Goal: Task Accomplishment & Management: Manage account settings

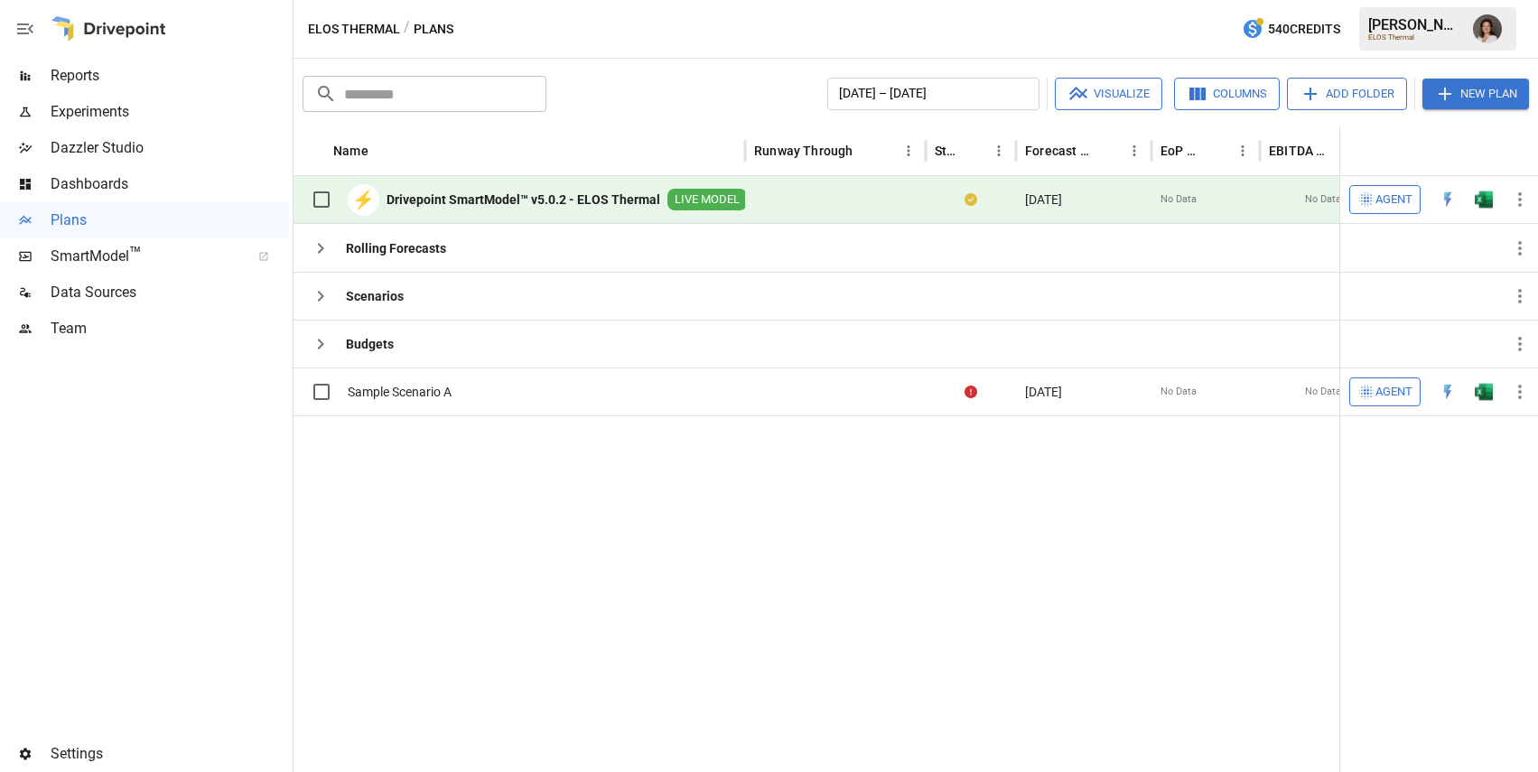
click at [106, 77] on span "Reports" at bounding box center [170, 76] width 238 height 22
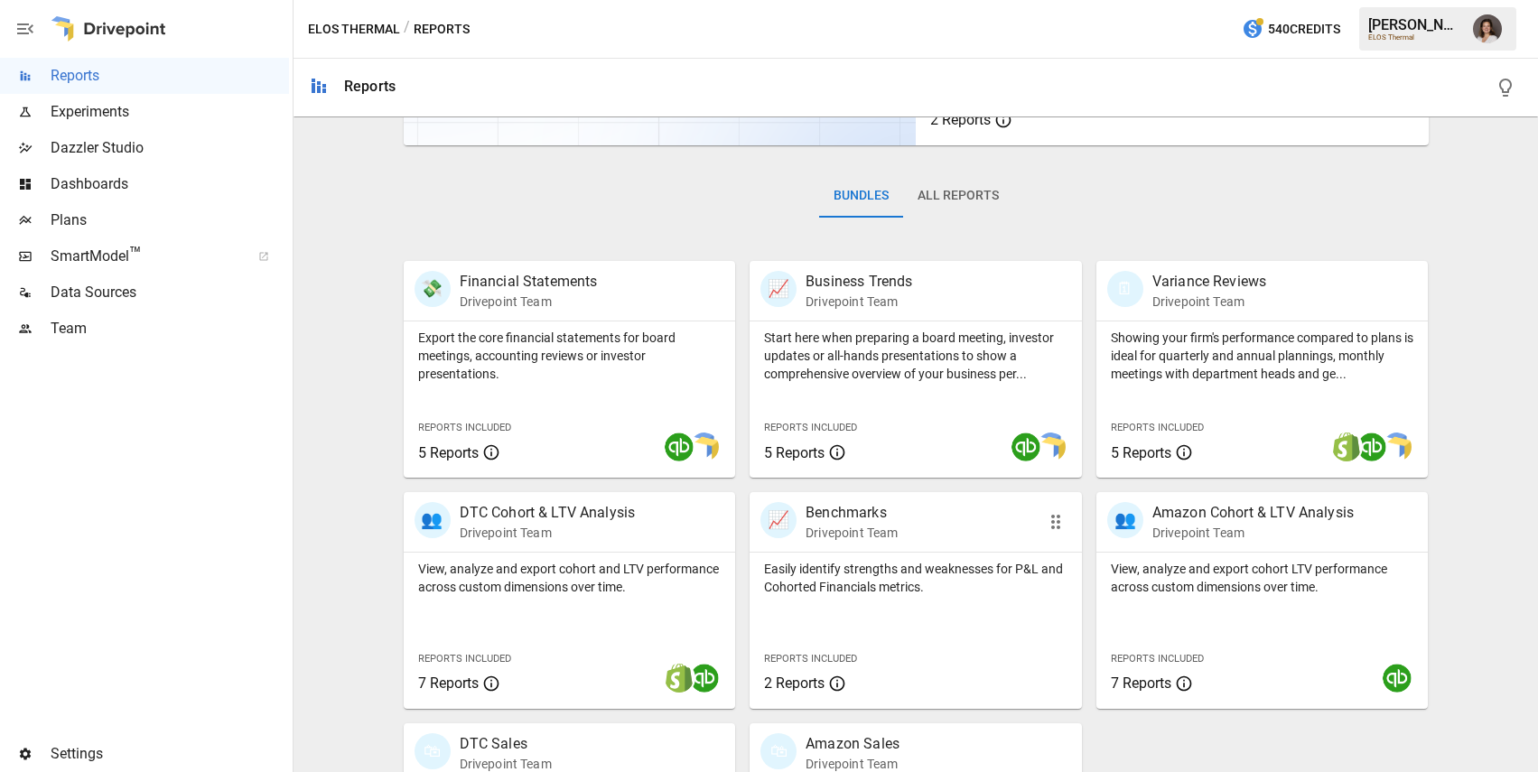
scroll to position [396, 0]
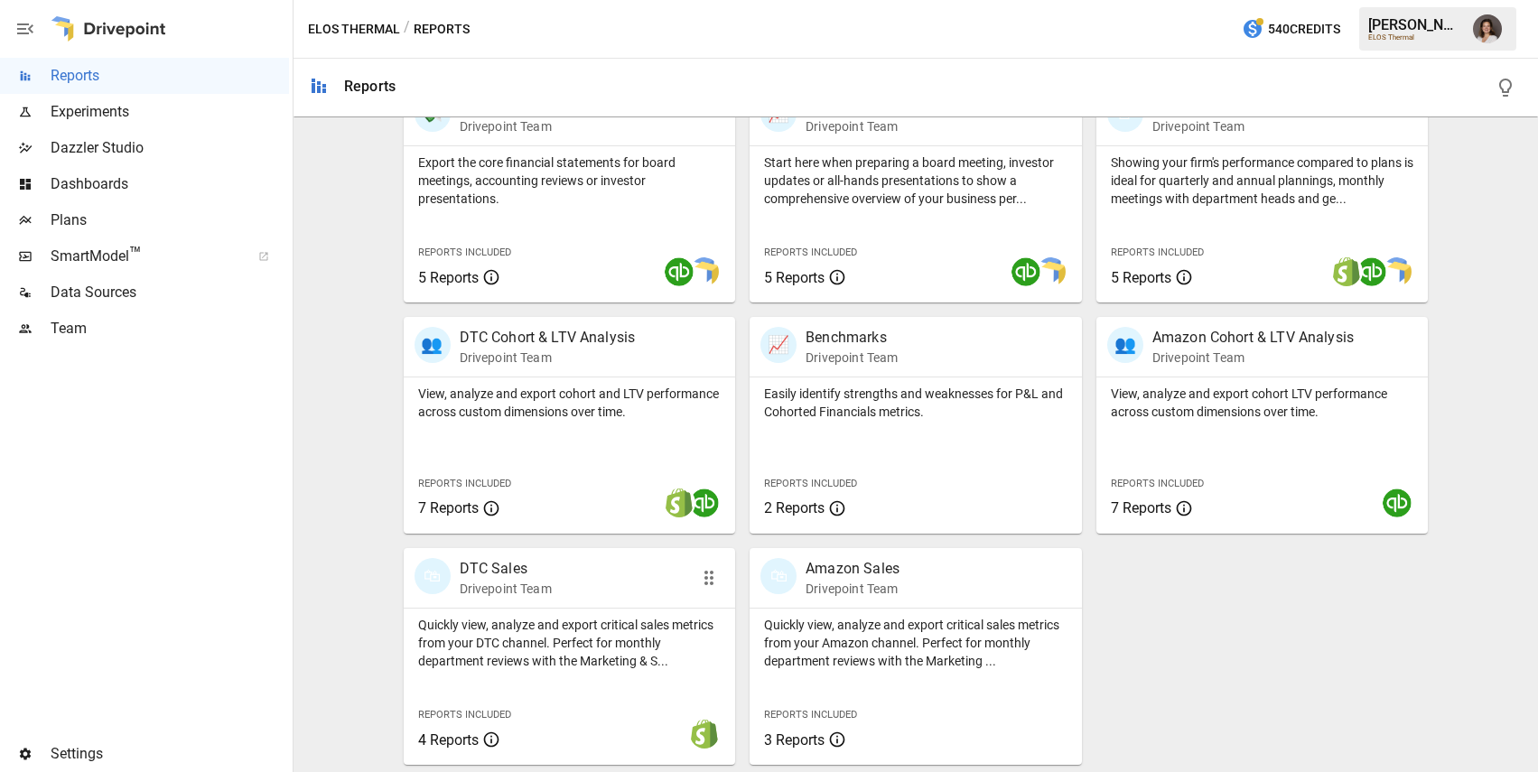
click at [609, 642] on p "Quickly view, analyze and export critical sales metrics from your DTC channel. …" at bounding box center [569, 643] width 303 height 54
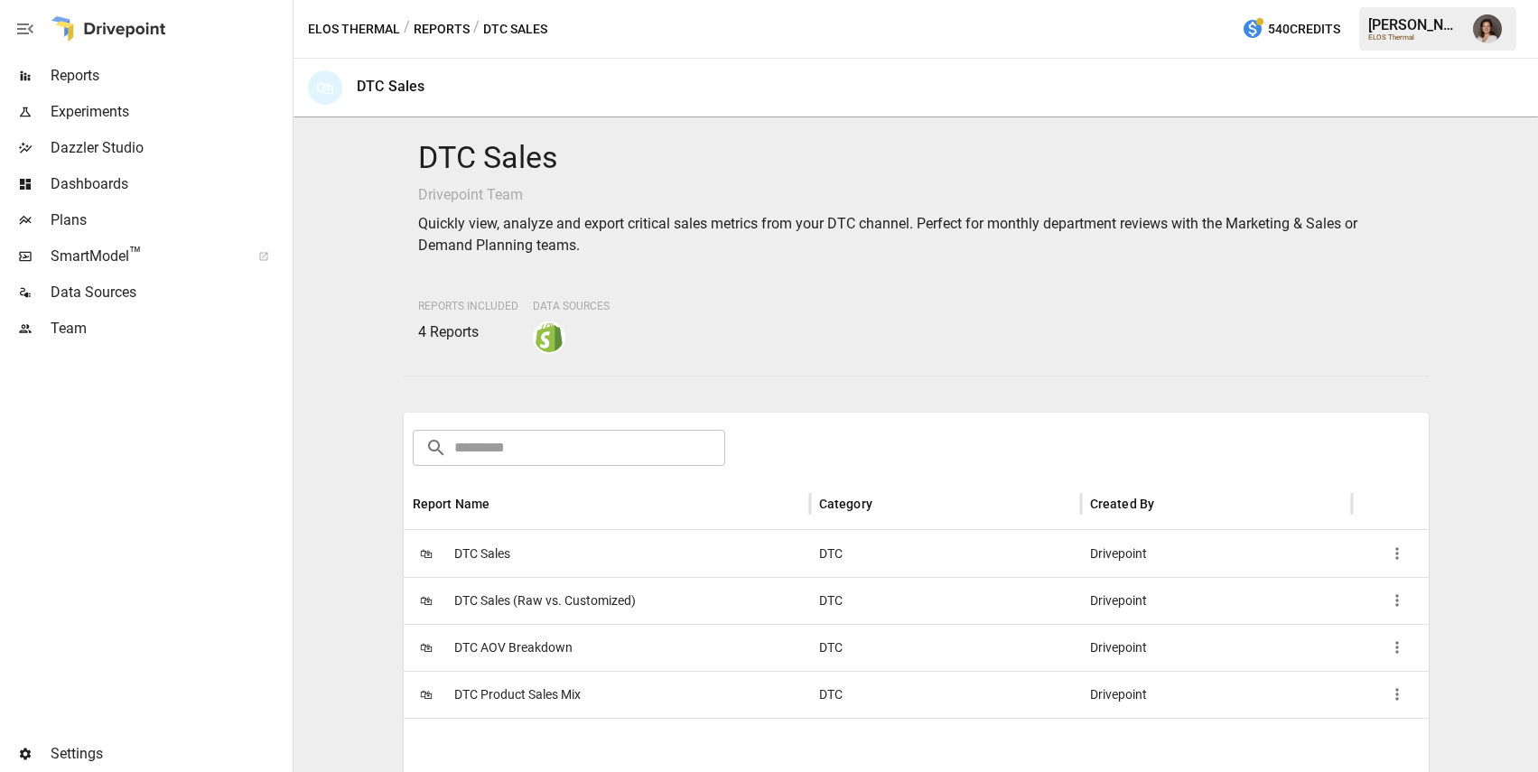
click at [146, 145] on span "Dazzler Studio" at bounding box center [170, 148] width 238 height 22
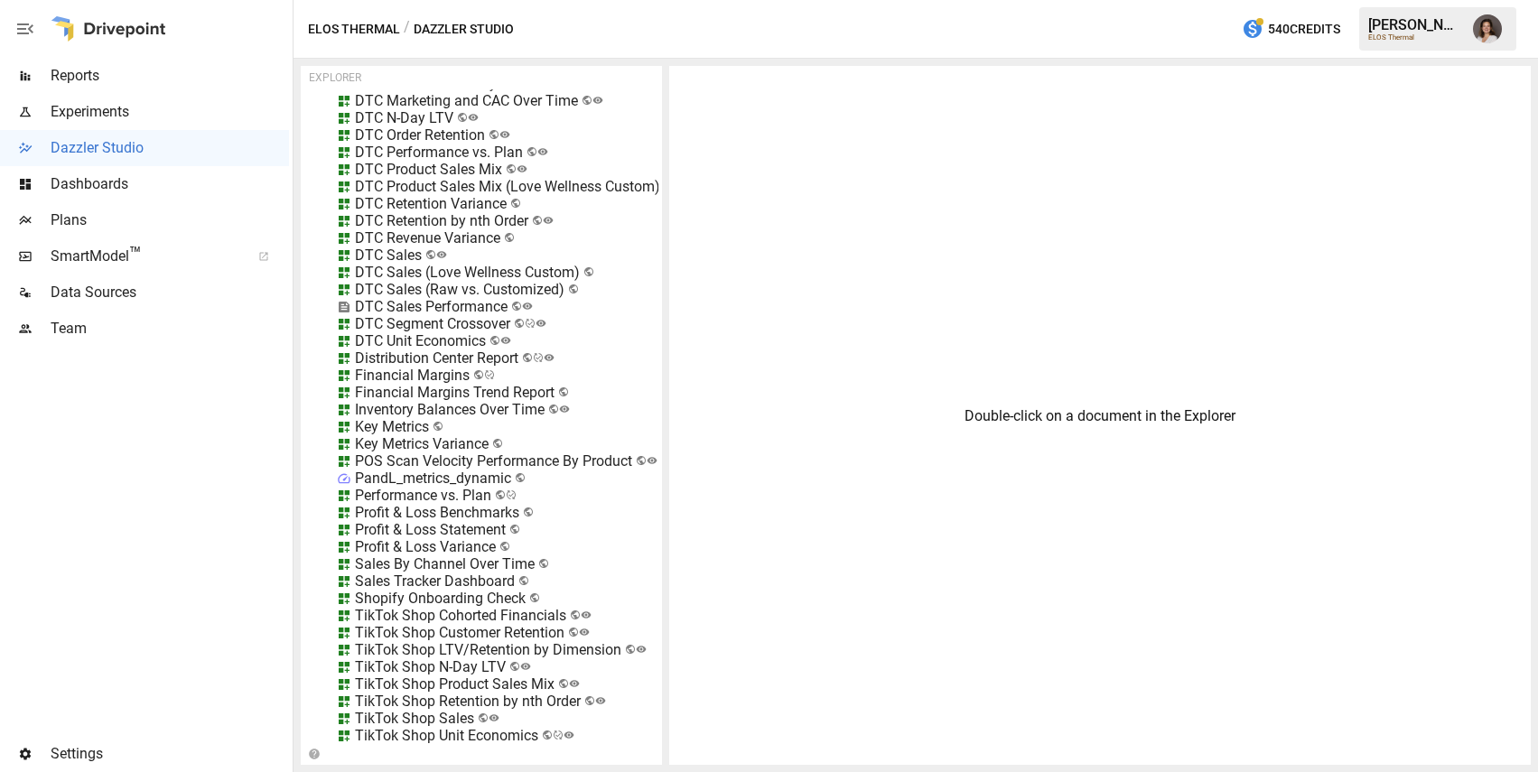
scroll to position [19589, 0]
click at [483, 290] on div "DTC Sales (Raw vs. Customized)" at bounding box center [459, 291] width 209 height 17
click at [521, 426] on li "Access Control" at bounding box center [523, 430] width 113 height 36
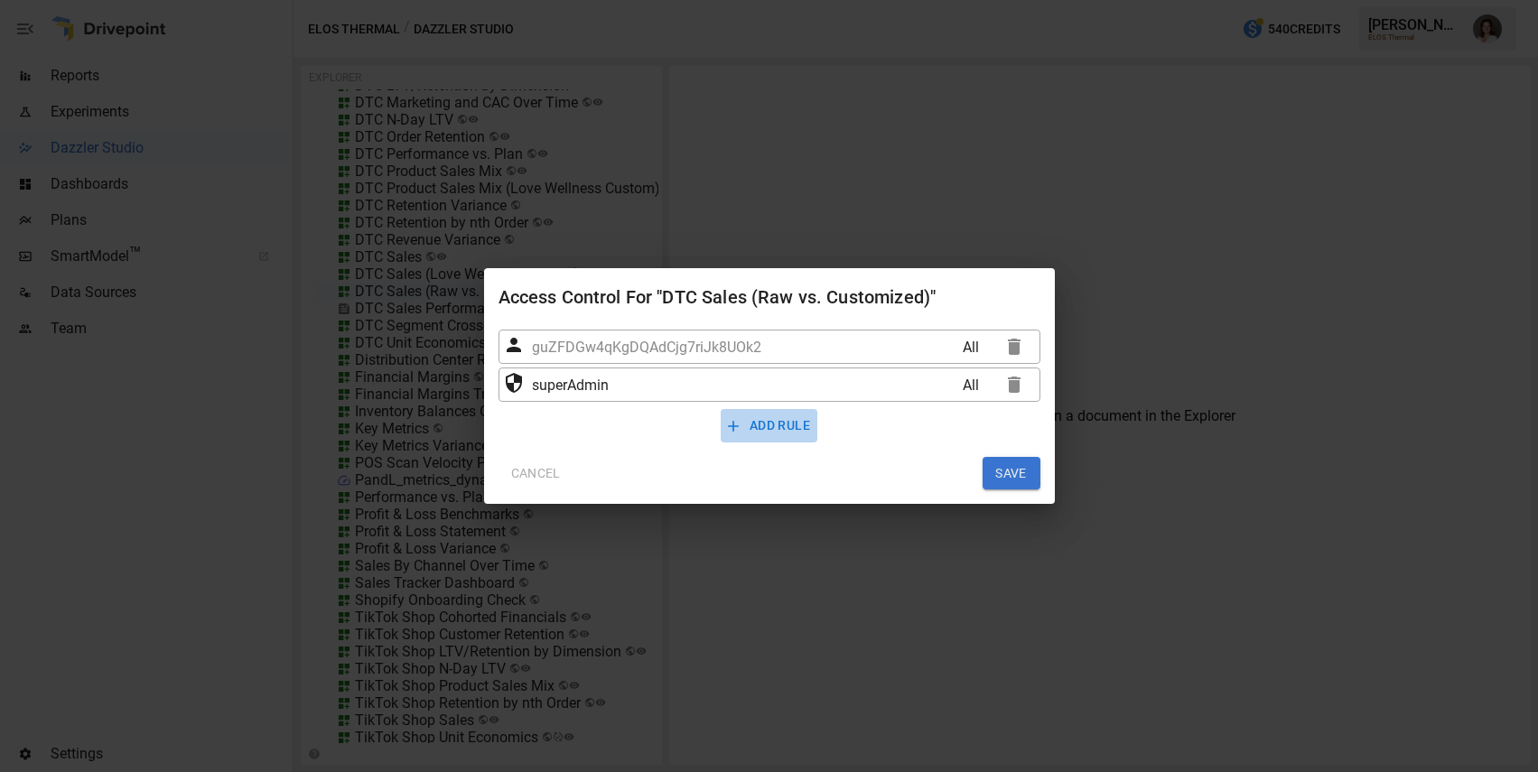
click at [786, 431] on button "ADD RULE" at bounding box center [769, 425] width 97 height 33
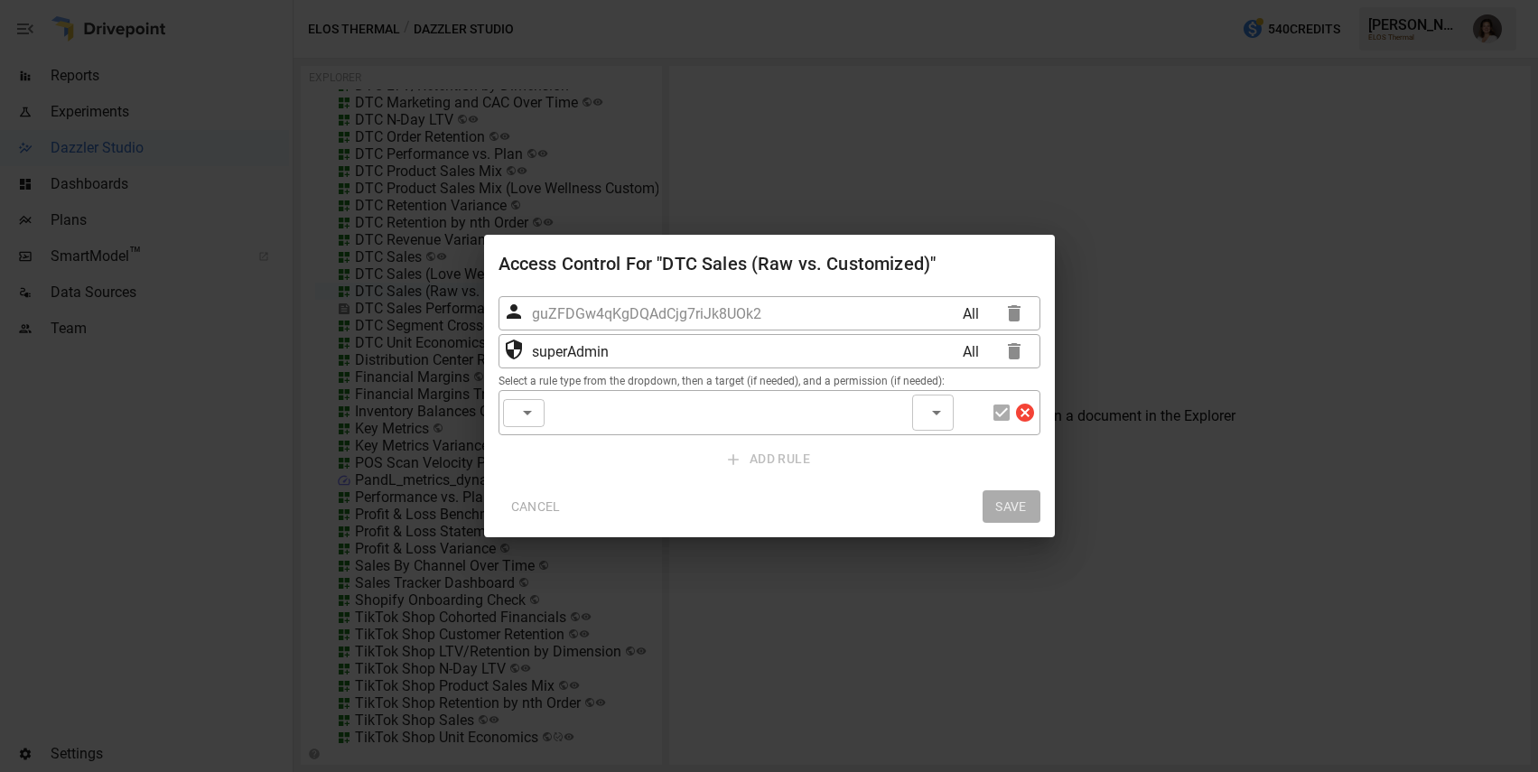
click at [535, 411] on div "​ ​" at bounding box center [524, 413] width 42 height 28
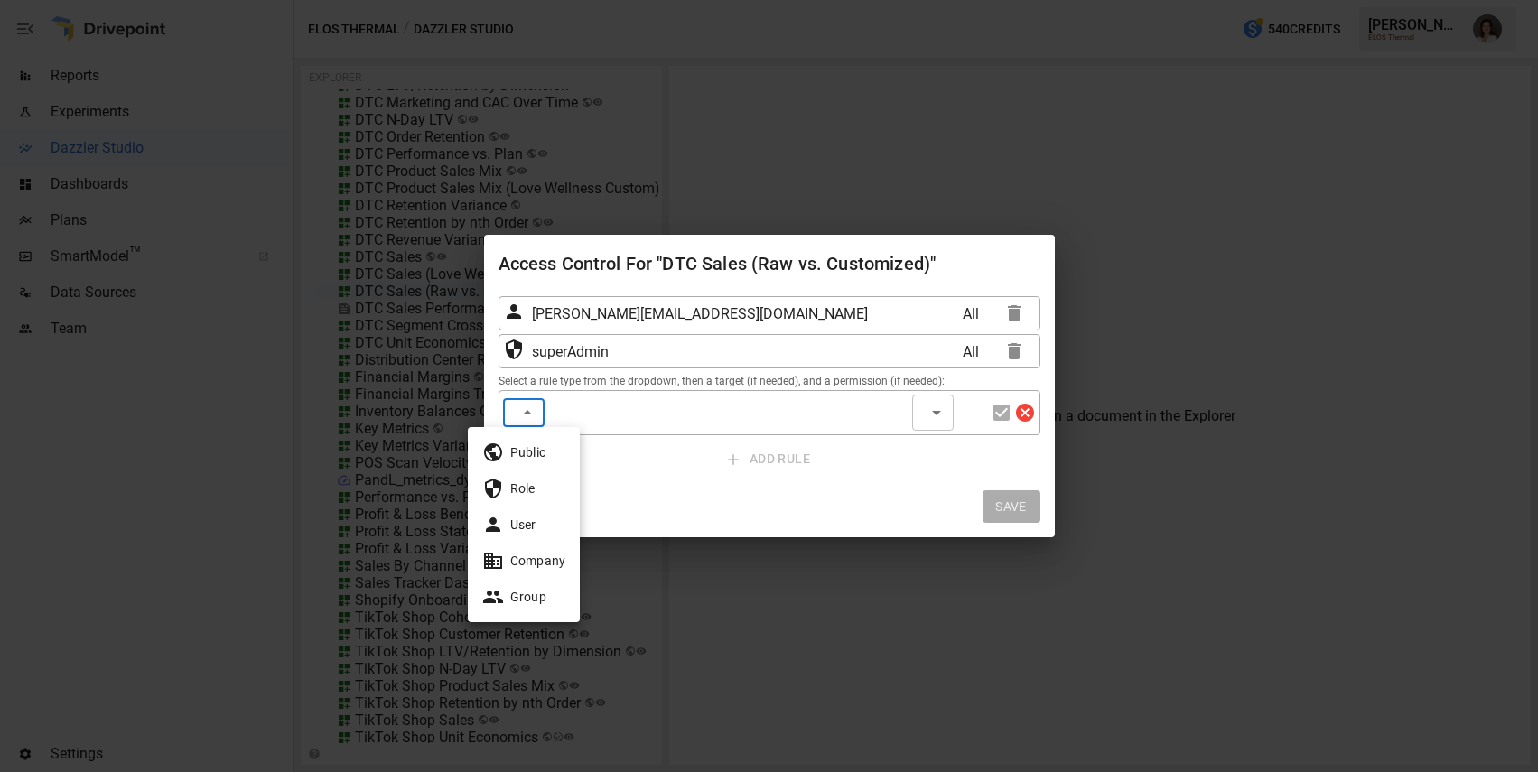
click at [536, 449] on li "Public" at bounding box center [524, 452] width 112 height 36
type input "******"
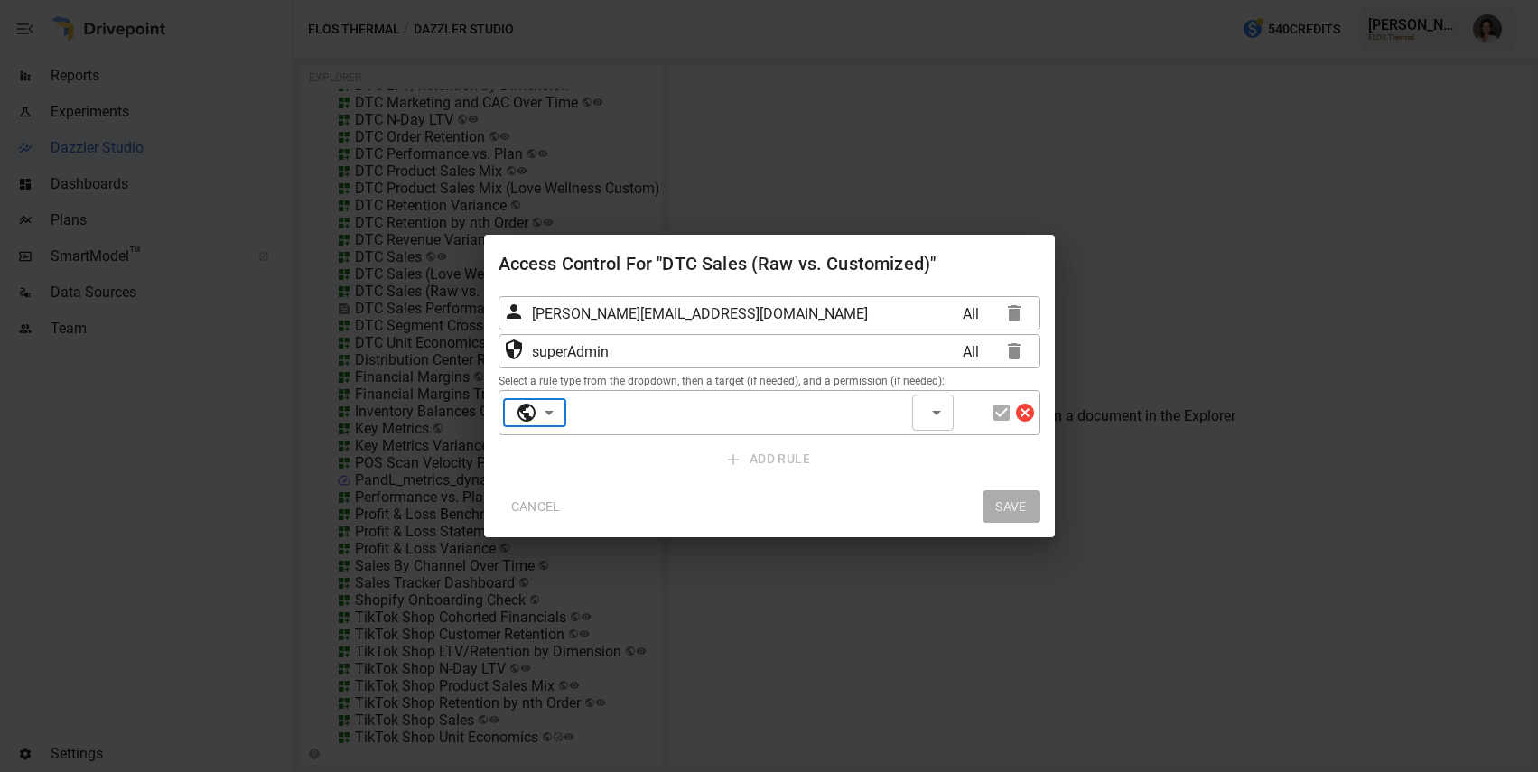
click at [856, 411] on div "​ ​" at bounding box center [933, 413] width 42 height 36
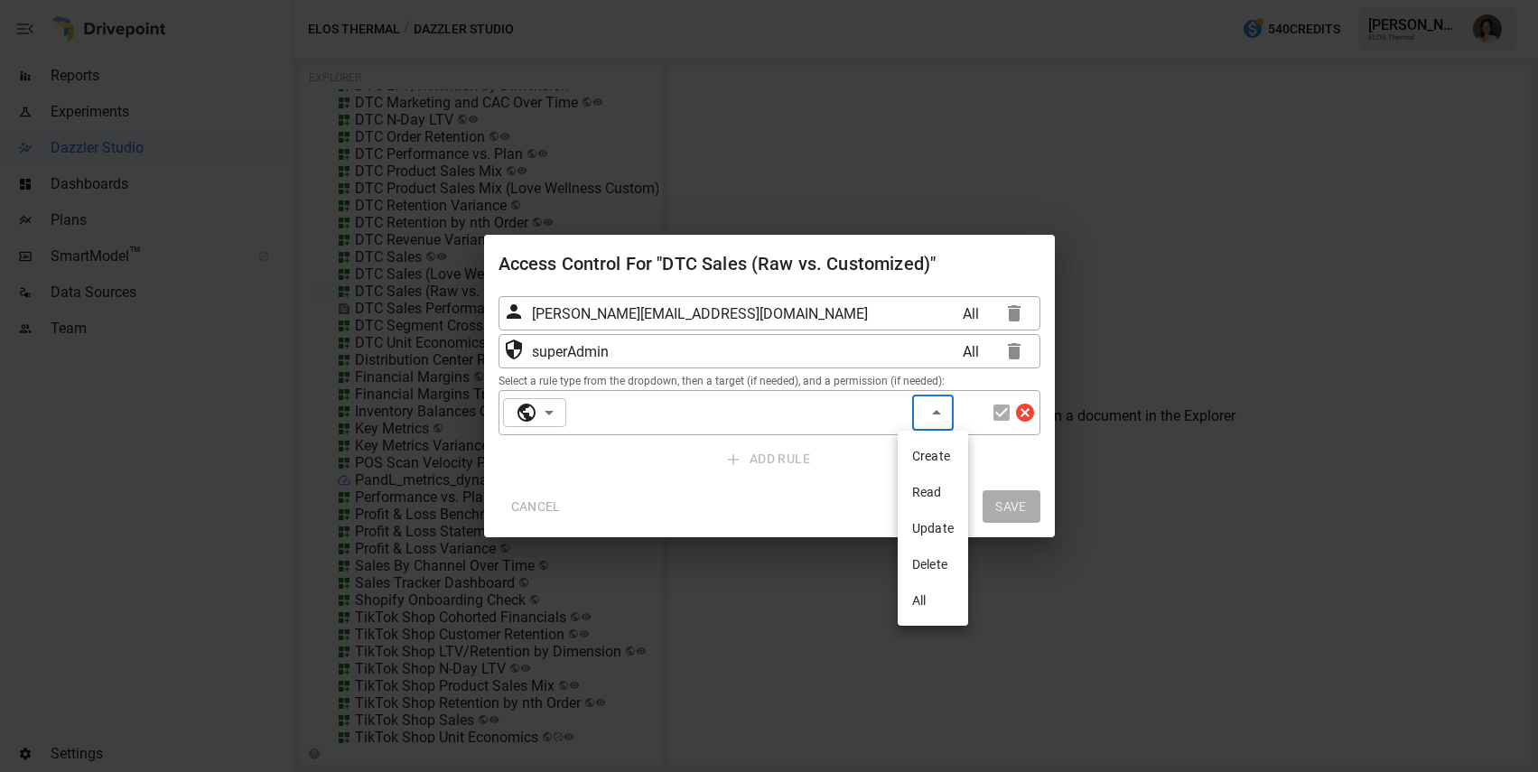
click at [856, 485] on li "Read" at bounding box center [933, 492] width 70 height 36
type input "***"
click at [856, 419] on icon "button" at bounding box center [1001, 413] width 16 height 16
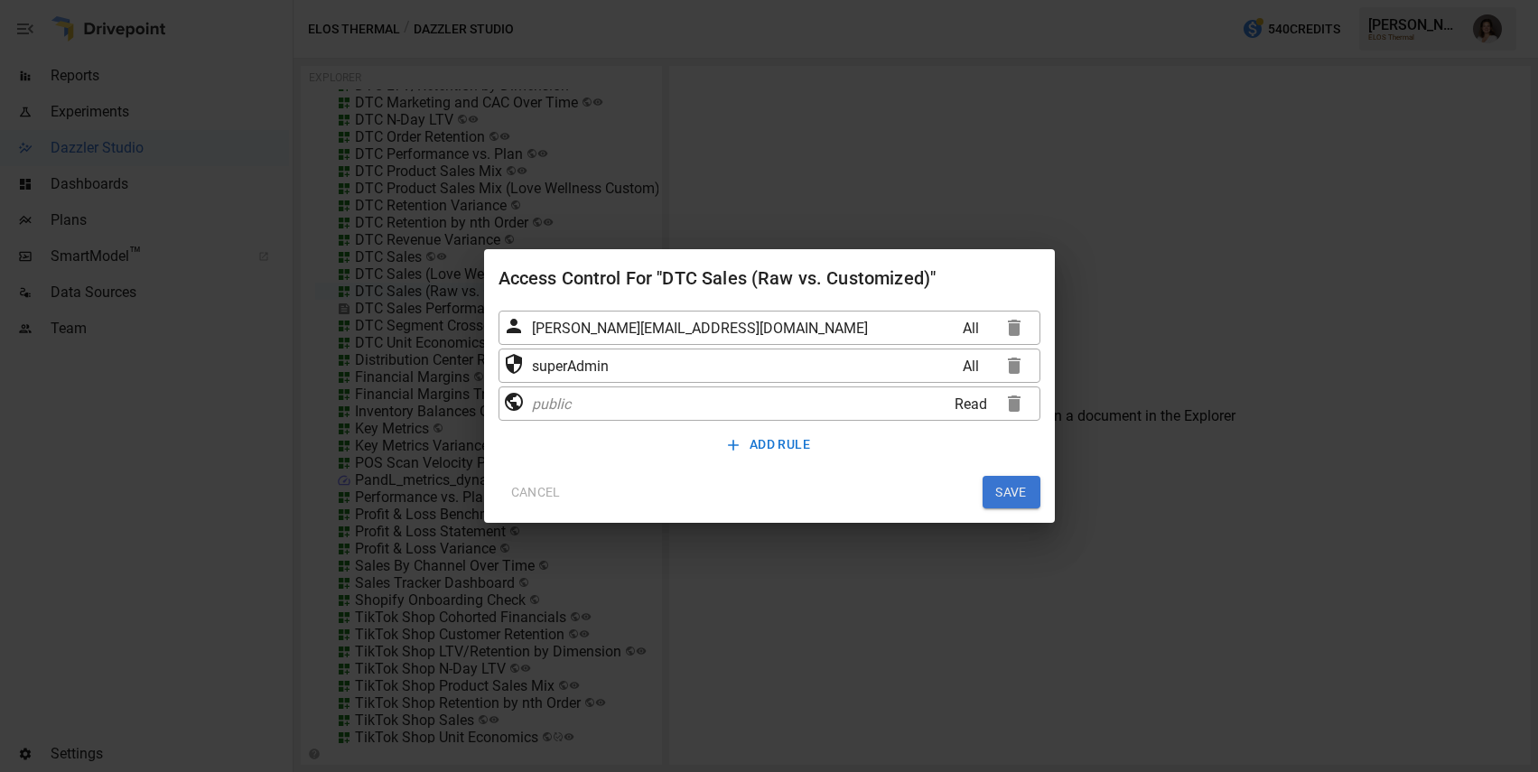
click at [856, 492] on button "SAVE" at bounding box center [1011, 492] width 58 height 33
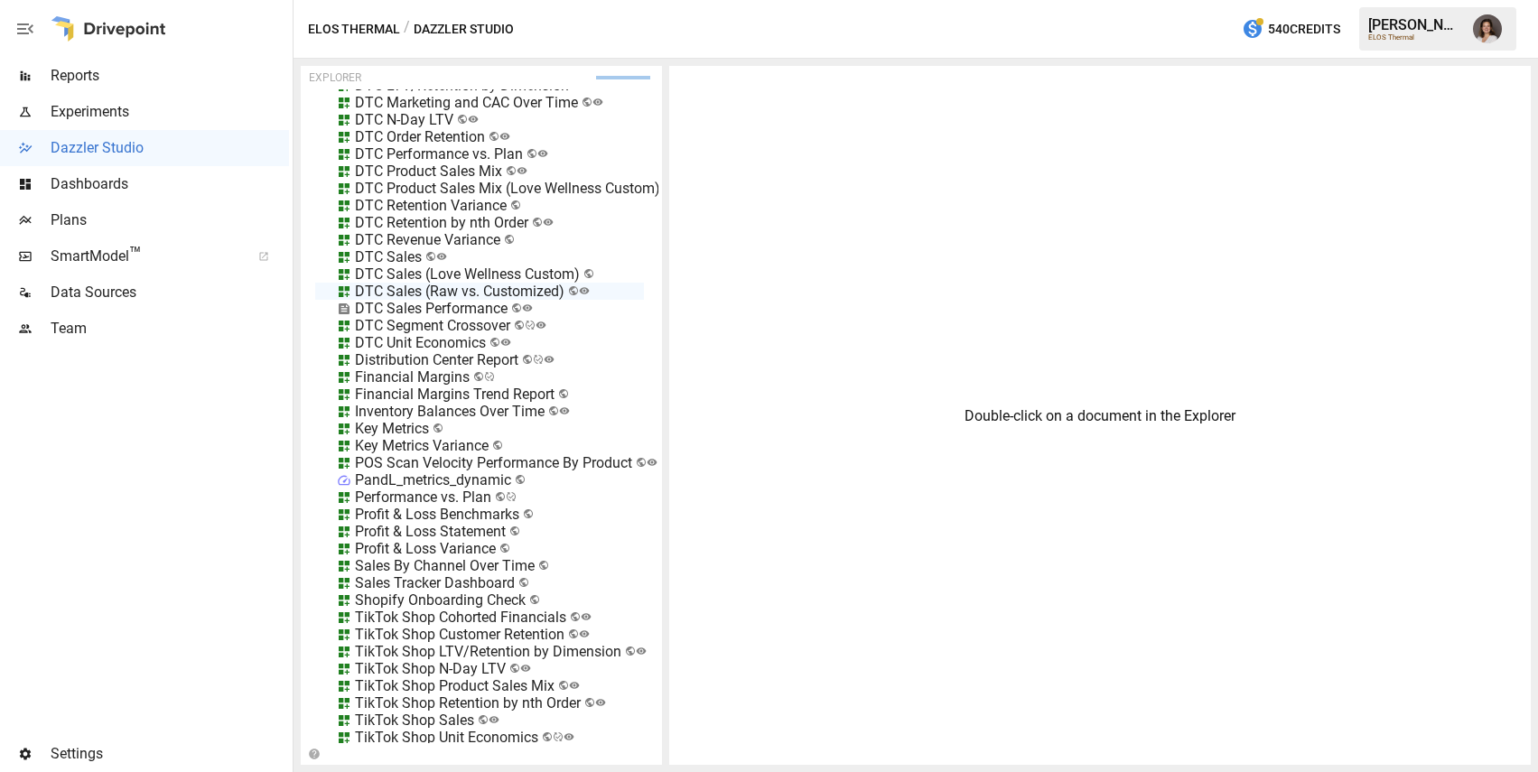
click at [157, 78] on span "Reports" at bounding box center [170, 76] width 238 height 22
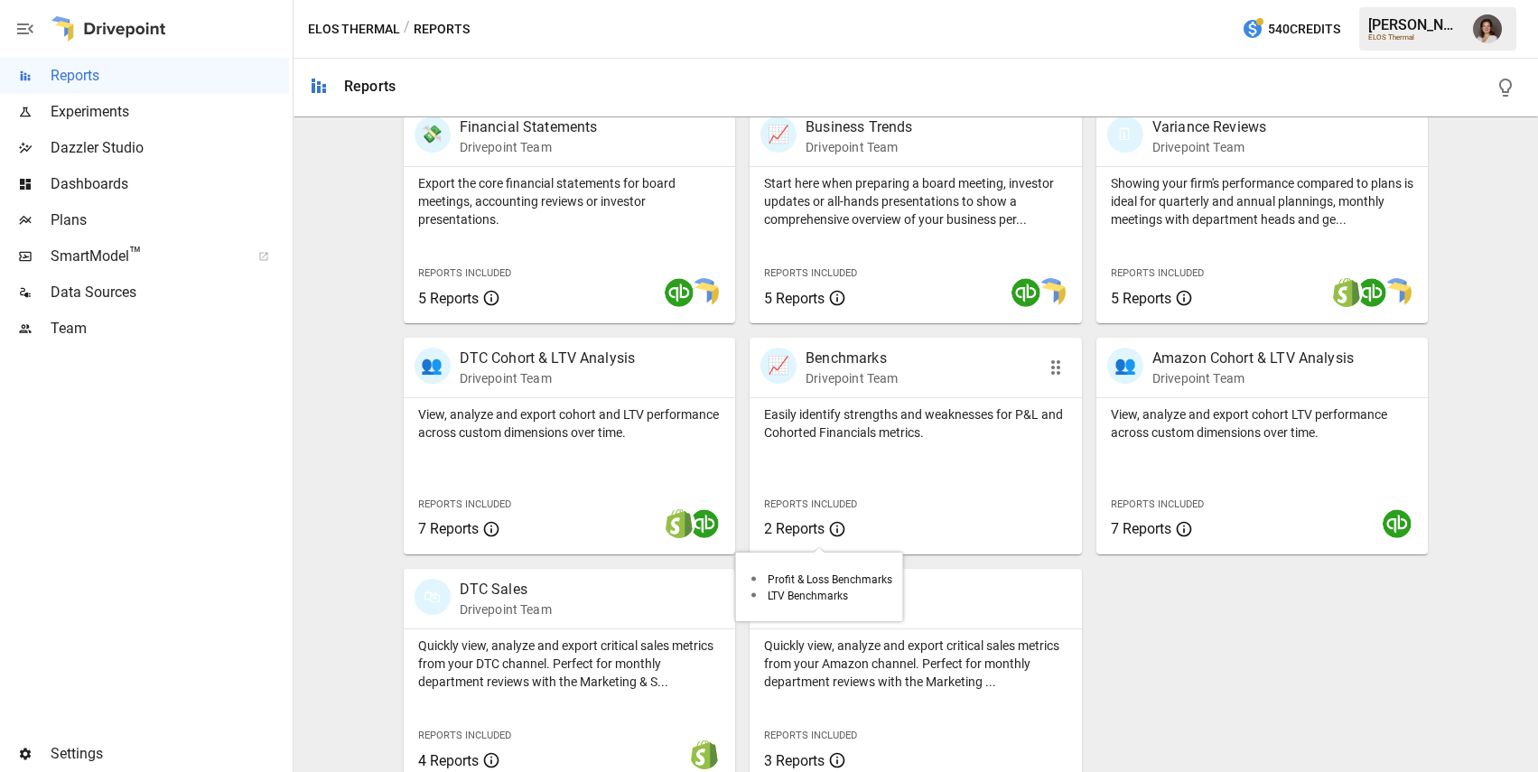
scroll to position [396, 0]
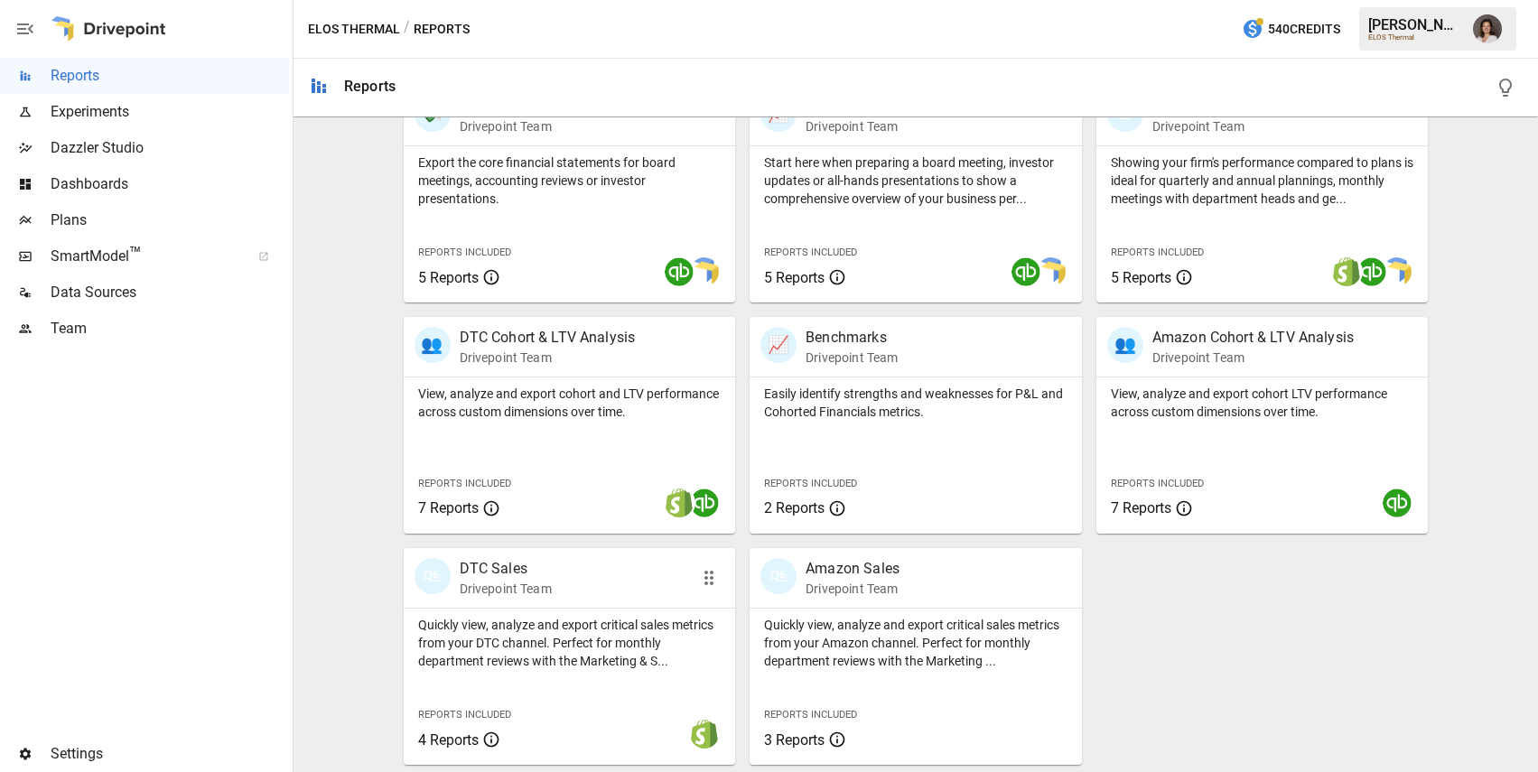
click at [627, 628] on p "Quickly view, analyze and export critical sales metrics from your DTC channel. …" at bounding box center [569, 643] width 303 height 54
